Goal: Information Seeking & Learning: Find specific fact

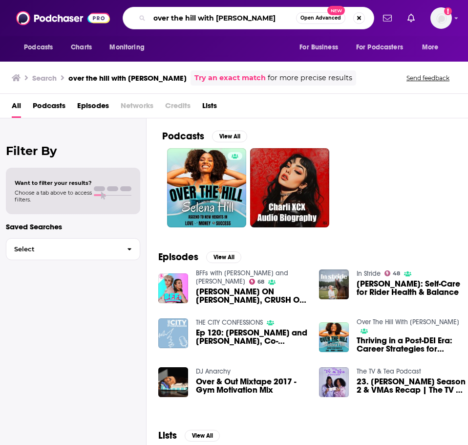
click at [209, 19] on input "over the hill with [PERSON_NAME]" at bounding box center [223, 18] width 147 height 16
type input "two parents and a podcast"
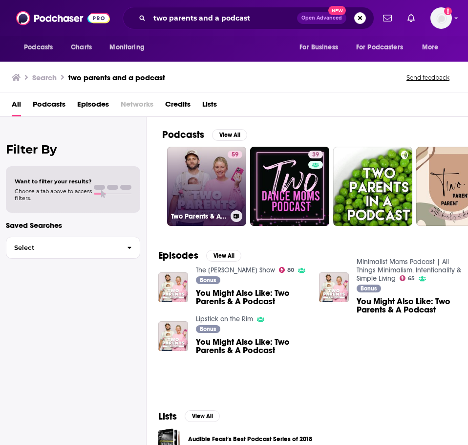
click at [219, 175] on link "59 Two Parents & A Podcast" at bounding box center [206, 186] width 79 height 79
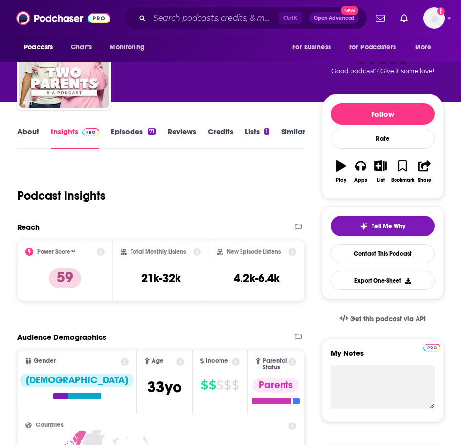
scroll to position [98, 0]
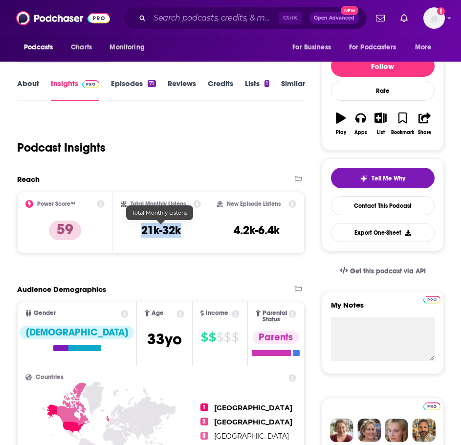
drag, startPoint x: 183, startPoint y: 230, endPoint x: 134, endPoint y: 236, distance: 49.2
click at [134, 236] on div "Total Monthly Listens 21k-32k" at bounding box center [161, 222] width 80 height 45
copy h3 "21k-32k"
